Goal: Task Accomplishment & Management: Use online tool/utility

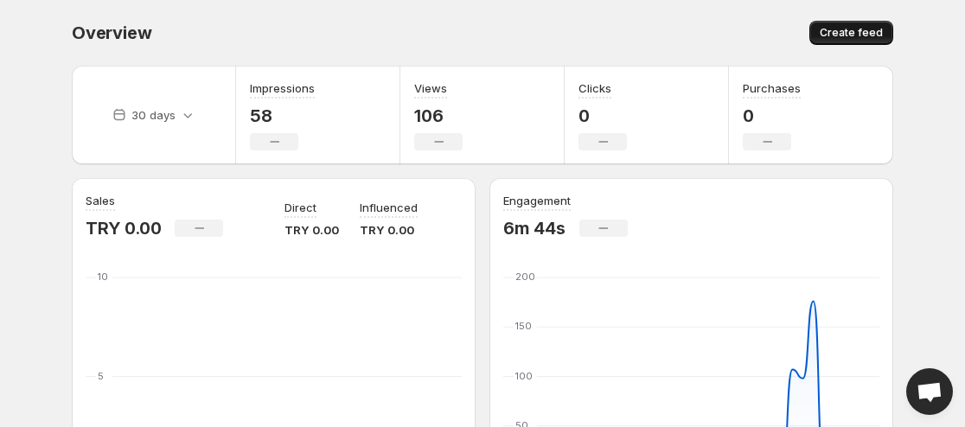
click at [579, 35] on span "Create feed" at bounding box center [851, 33] width 63 height 14
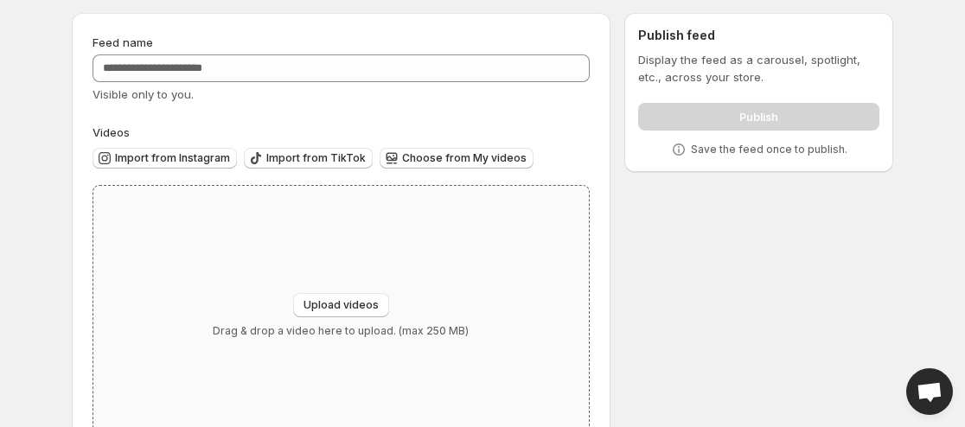
scroll to position [27, 0]
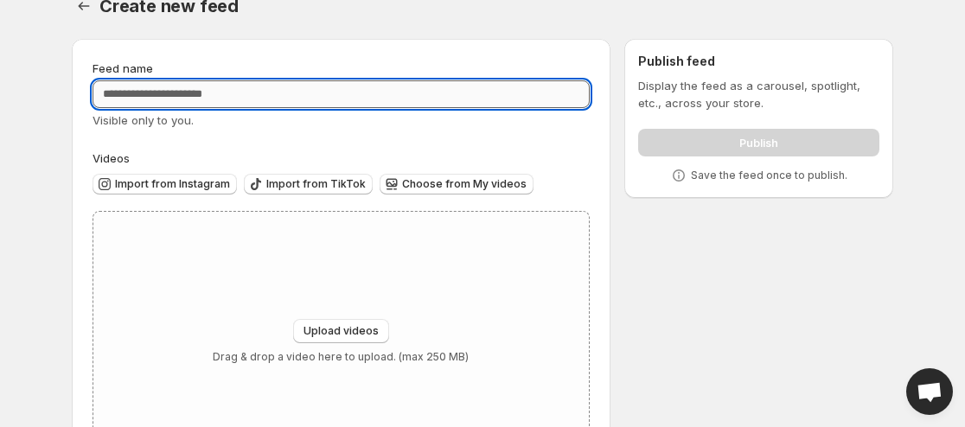
click at [249, 94] on input "Feed name" at bounding box center [341, 94] width 497 height 28
type input "**********"
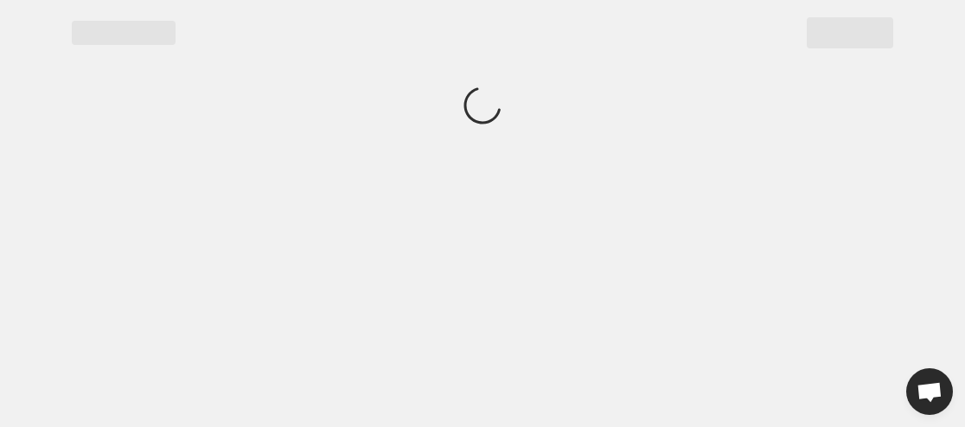
scroll to position [0, 0]
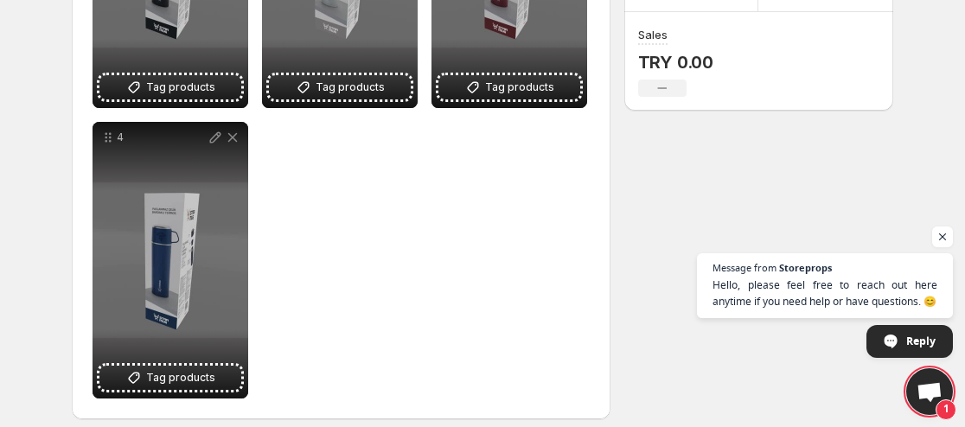
scroll to position [450, 0]
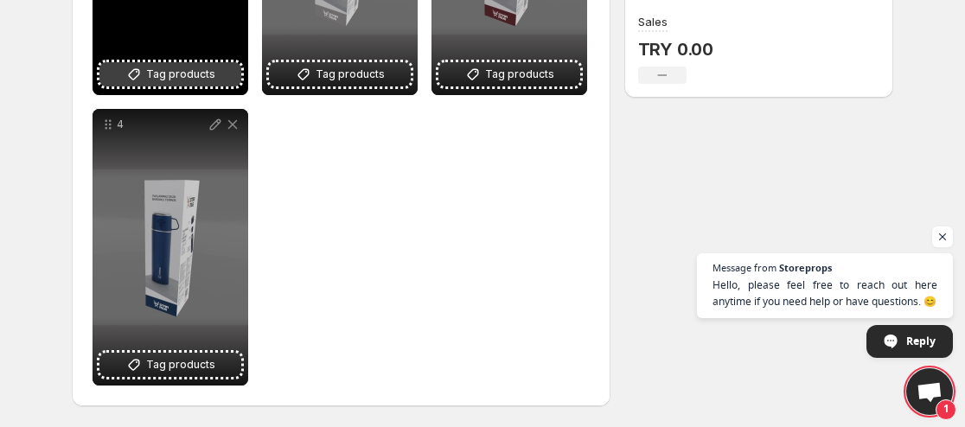
click at [207, 74] on span "Tag products" at bounding box center [180, 74] width 69 height 17
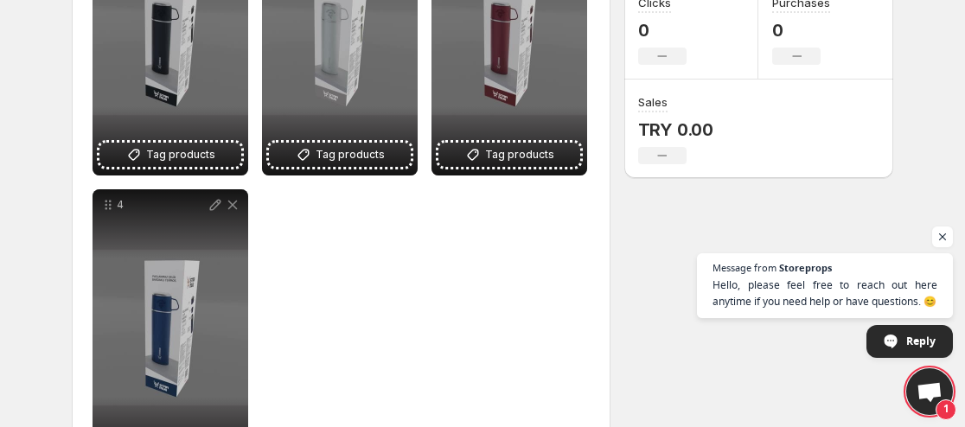
scroll to position [277, 0]
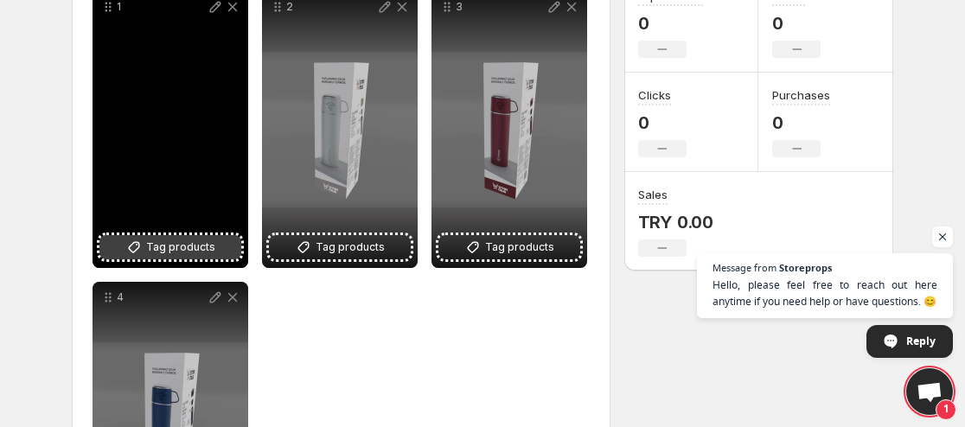
click at [190, 241] on span "Tag products" at bounding box center [180, 247] width 69 height 17
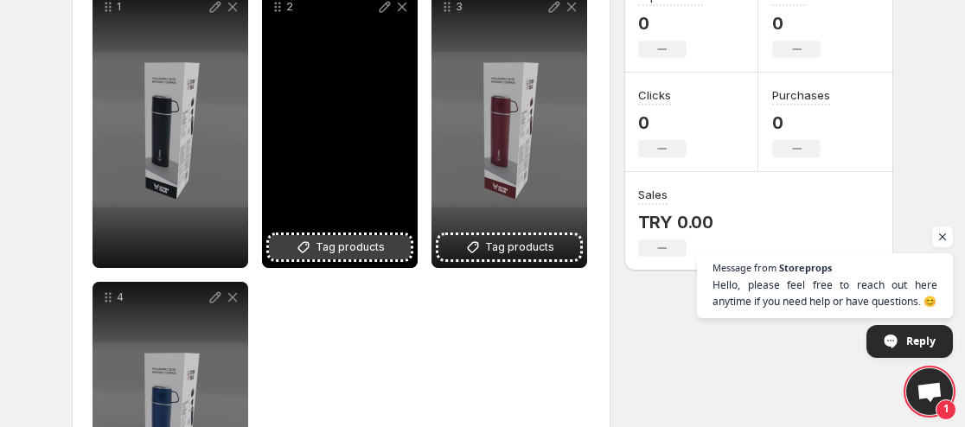
click at [316, 251] on button "Tag products" at bounding box center [340, 247] width 142 height 24
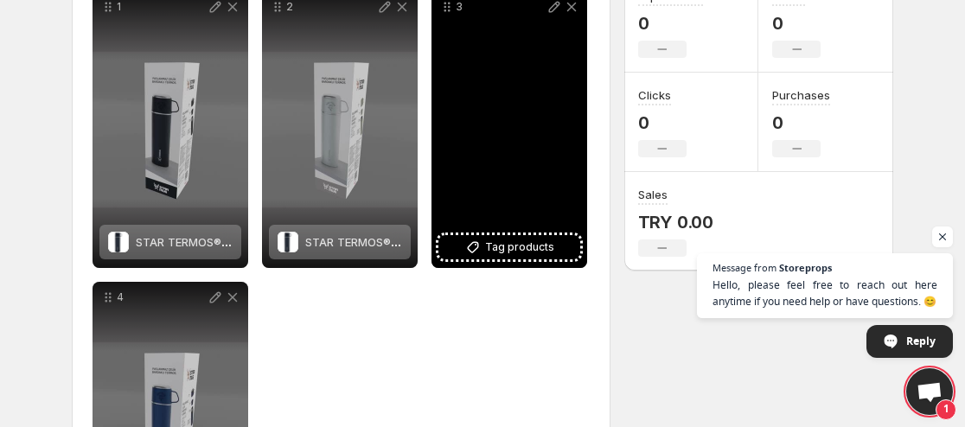
click at [534, 263] on div "3" at bounding box center [509, 129] width 156 height 277
click at [530, 256] on button "Tag products" at bounding box center [509, 247] width 142 height 24
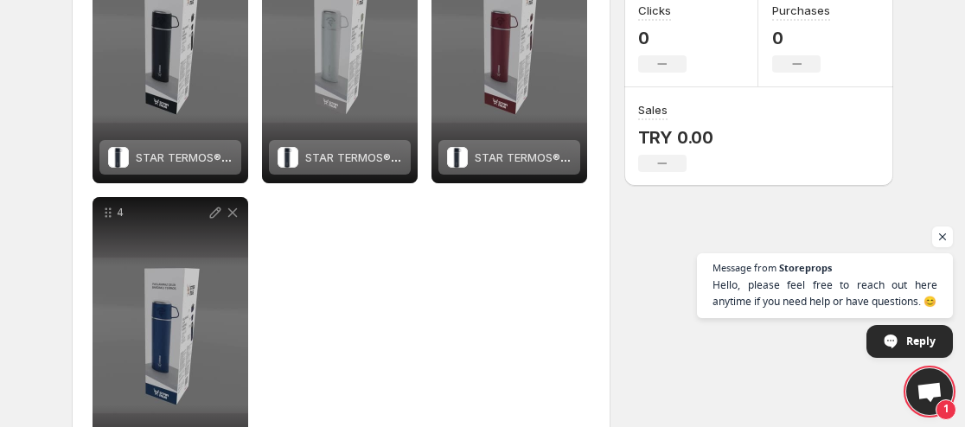
scroll to position [450, 0]
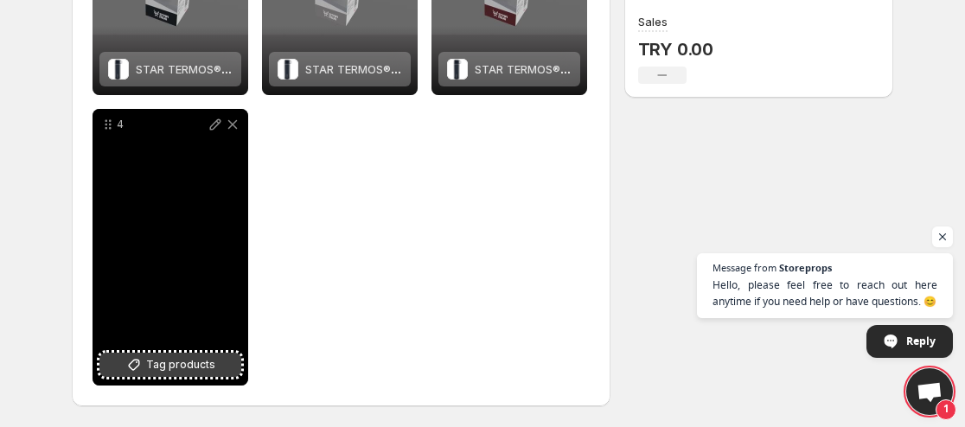
click at [218, 354] on button "Tag products" at bounding box center [170, 365] width 142 height 24
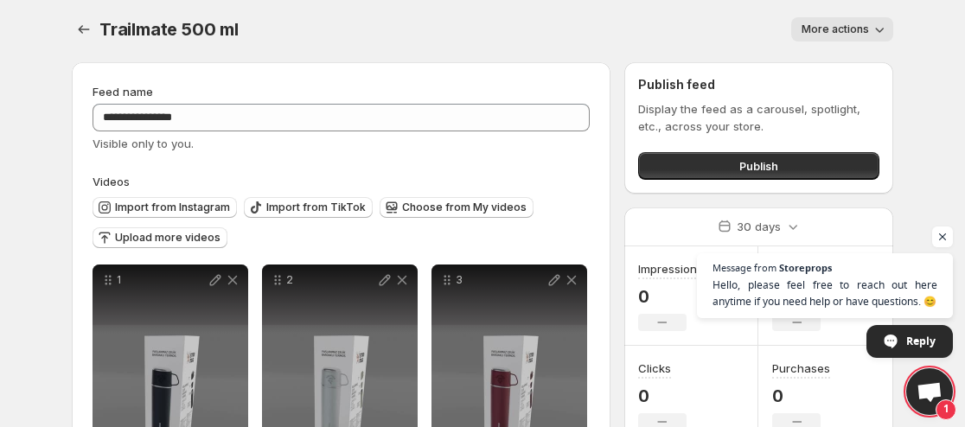
scroll to position [0, 0]
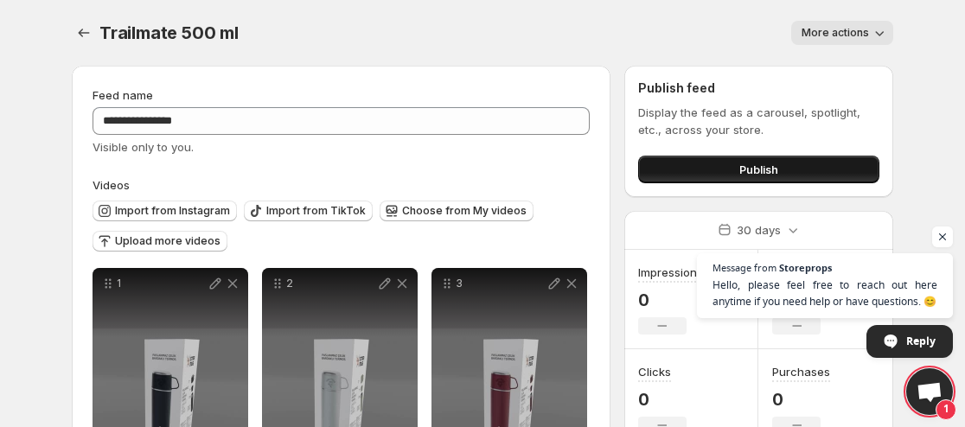
click at [579, 181] on button "Publish" at bounding box center [758, 170] width 241 height 28
click at [579, 160] on button "Publish" at bounding box center [758, 170] width 241 height 28
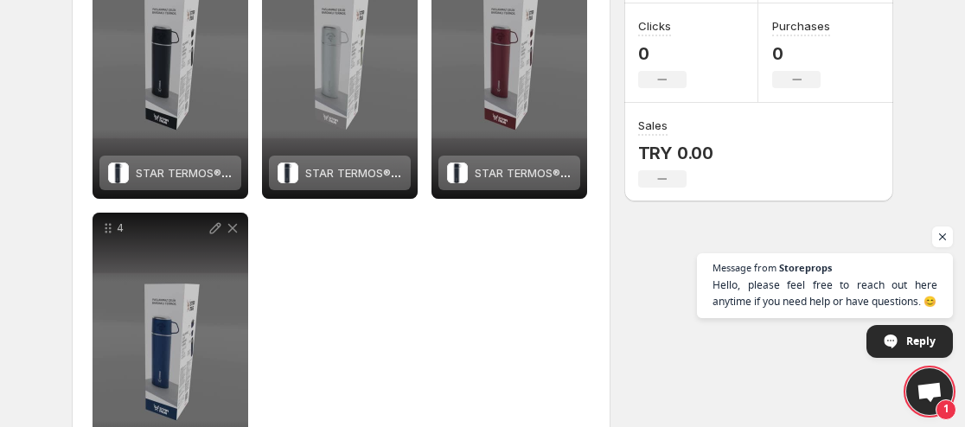
scroll to position [450, 0]
